Goal: Task Accomplishment & Management: Manage account settings

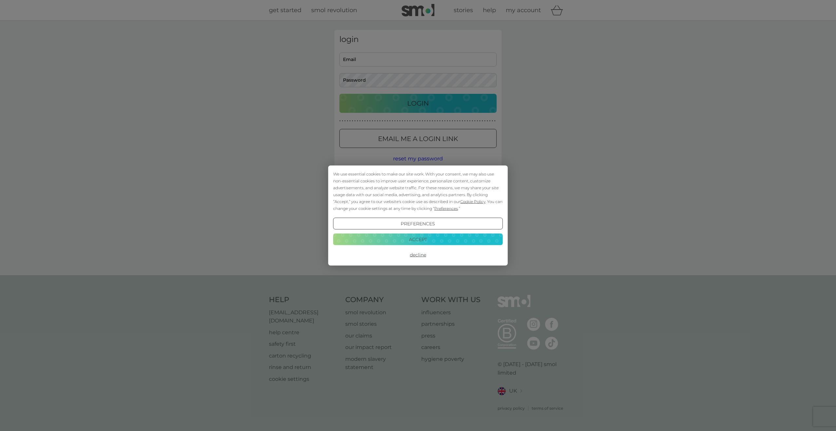
drag, startPoint x: 452, startPoint y: 237, endPoint x: 446, endPoint y: 154, distance: 83.1
click at [452, 238] on button "Accept" at bounding box center [418, 239] width 170 height 12
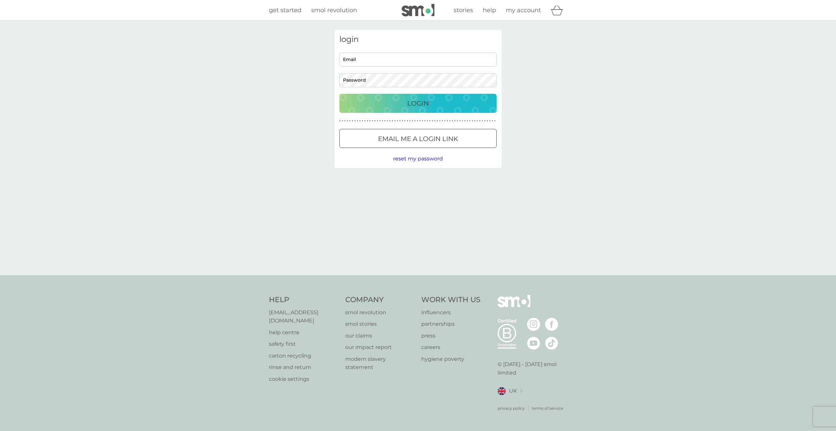
click at [409, 58] on input "Email" at bounding box center [418, 59] width 157 height 14
click at [409, 107] on p "Login" at bounding box center [418, 103] width 22 height 10
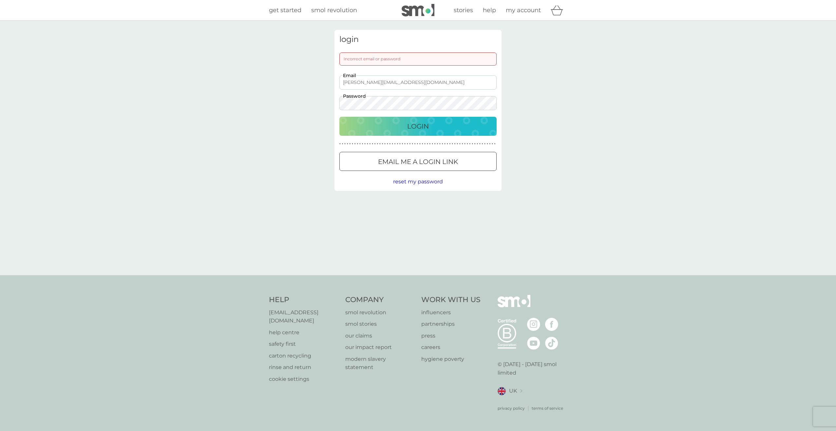
click at [340, 117] on button "Login" at bounding box center [418, 126] width 157 height 19
drag, startPoint x: 418, startPoint y: 76, endPoint x: 205, endPoint y: 75, distance: 213.0
click at [204, 75] on div "login Incorrect email or password sophie.graham@ifs.com Email Password Login ● …" at bounding box center [418, 148] width 836 height 254
type input "[EMAIL_ADDRESS][DOMAIN_NAME]"
click at [378, 130] on div "Login" at bounding box center [418, 126] width 144 height 10
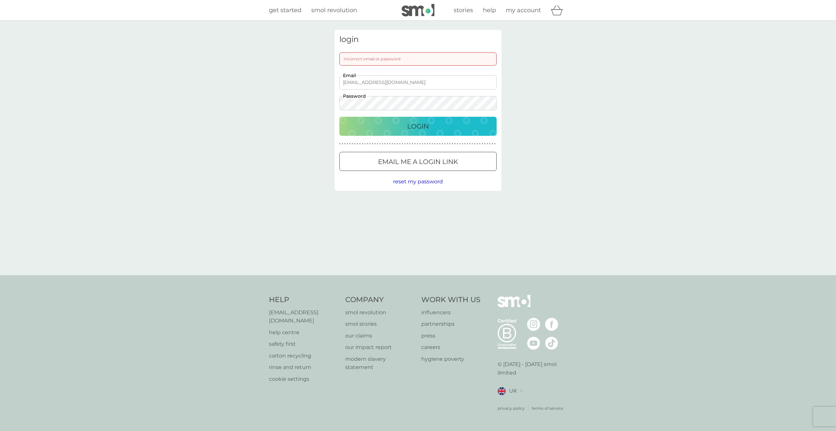
click at [340, 117] on button "Login" at bounding box center [418, 126] width 157 height 19
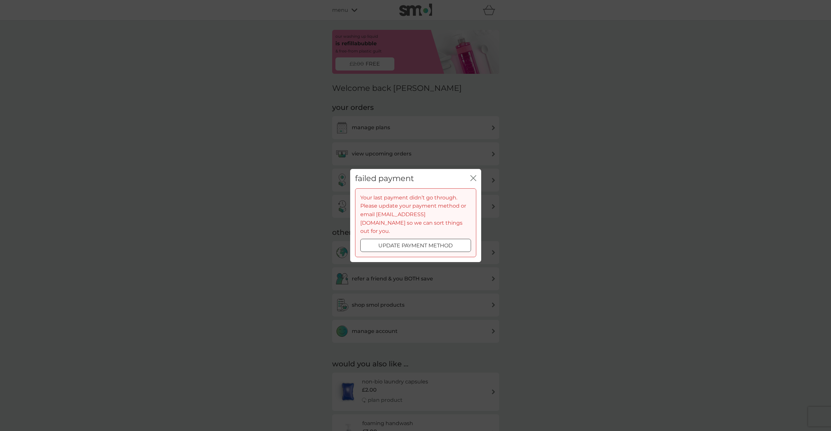
click at [419, 243] on div at bounding box center [416, 245] width 24 height 7
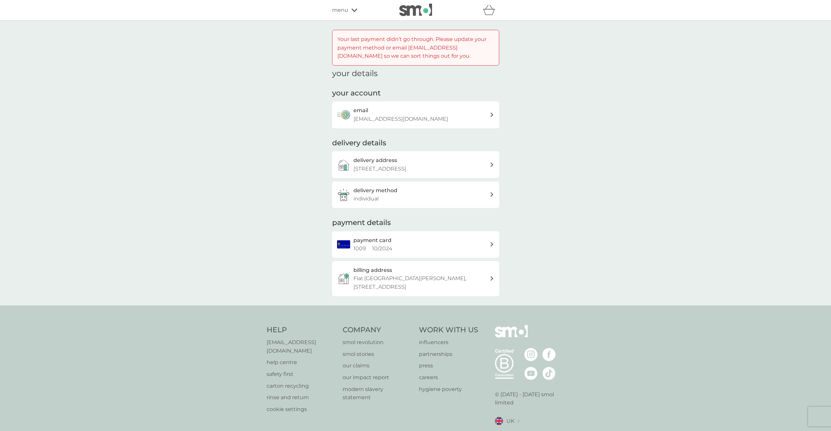
click at [404, 240] on div "payment card 1009 10 / 2024" at bounding box center [422, 244] width 136 height 17
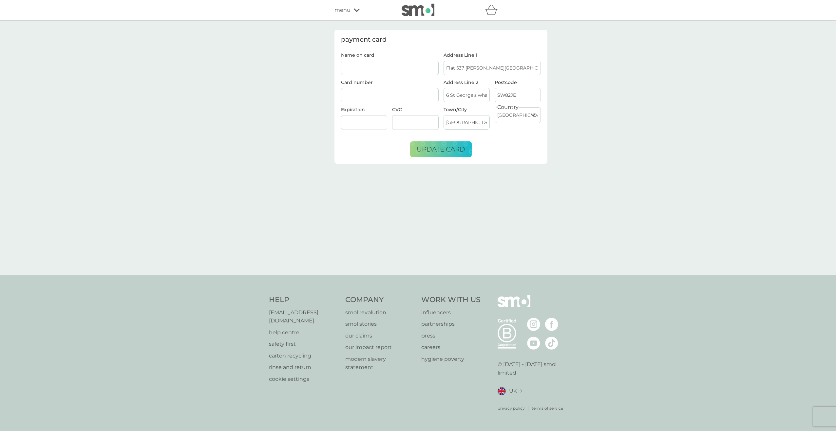
click at [363, 67] on input "Name on card" at bounding box center [390, 68] width 98 height 14
type input "[PERSON_NAME]"
click at [370, 91] on div at bounding box center [390, 95] width 98 height 15
